Goal: Task Accomplishment & Management: Complete application form

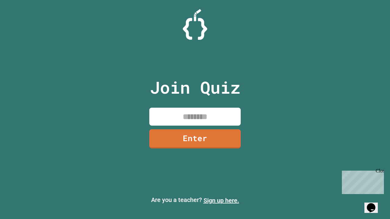
click at [221, 201] on link "Sign up here." at bounding box center [222, 200] width 36 height 7
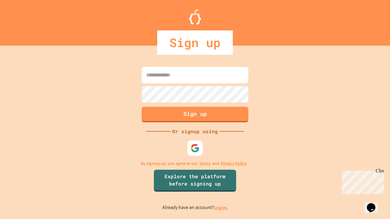
click at [221, 208] on link "Log in." at bounding box center [221, 208] width 14 height 6
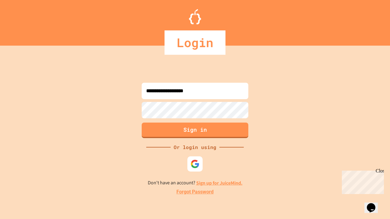
type input "**********"
